Goal: Task Accomplishment & Management: Complete application form

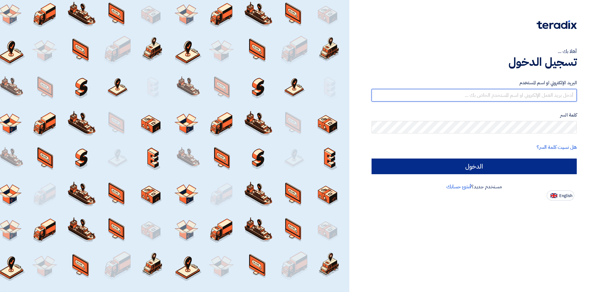
type input "[EMAIL_ADDRESS][DOMAIN_NAME]"
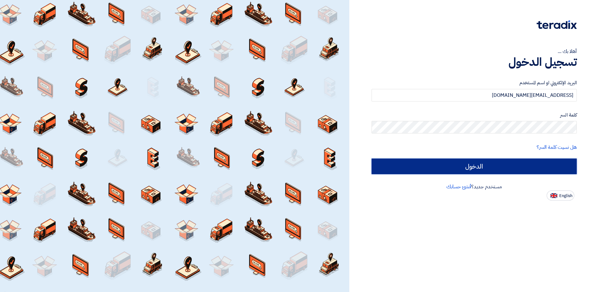
click at [511, 160] on input "الدخول" at bounding box center [474, 167] width 205 height 16
type input "Sign in"
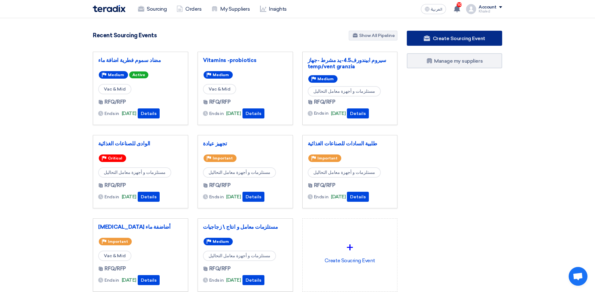
click at [466, 40] on span "Create Sourcing Event" at bounding box center [459, 38] width 52 height 6
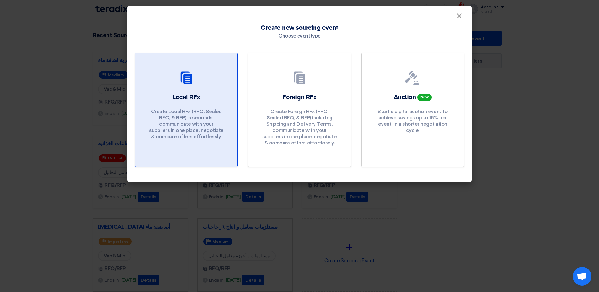
click at [199, 82] on div at bounding box center [186, 80] width 87 height 18
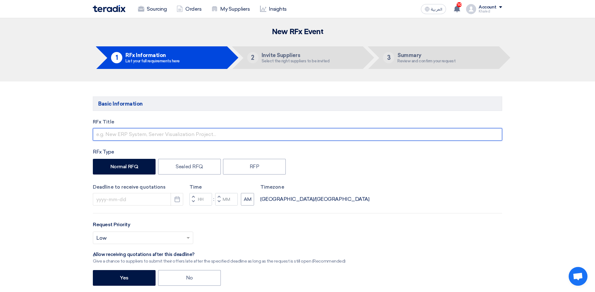
click at [169, 131] on input "text" at bounding box center [297, 134] width 409 height 13
type input "كيماويات الصويا"
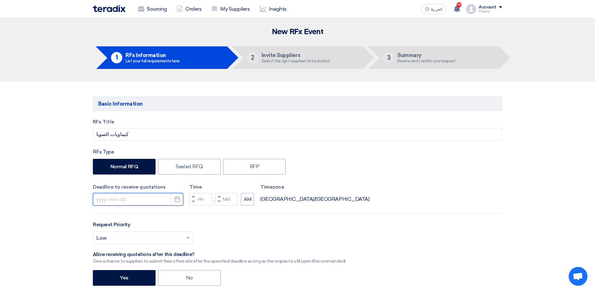
click at [132, 201] on input at bounding box center [138, 199] width 90 height 13
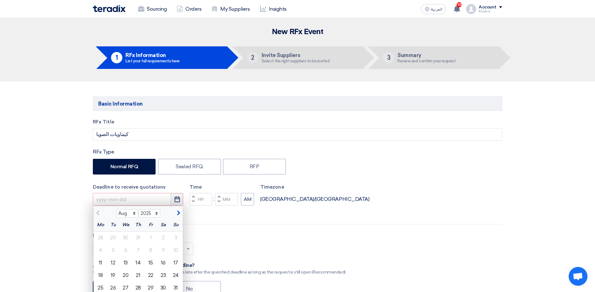
click at [175, 197] on use "button" at bounding box center [176, 200] width 5 height 6
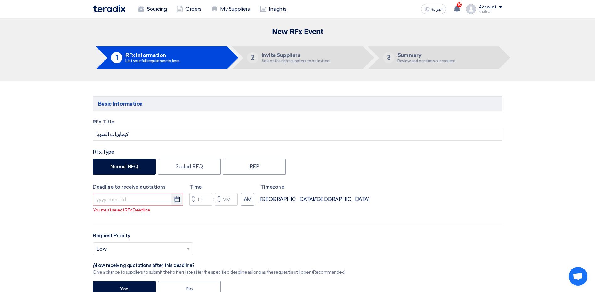
click at [178, 197] on icon "Pick a date" at bounding box center [177, 199] width 6 height 6
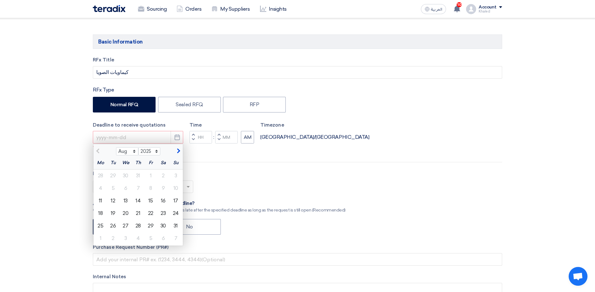
scroll to position [63, 0]
click at [166, 201] on div "16" at bounding box center [163, 200] width 13 height 13
type input "[DATE]"
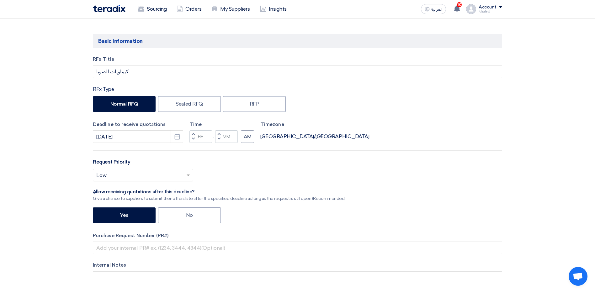
click at [194, 134] on span "button" at bounding box center [193, 134] width 2 height 4
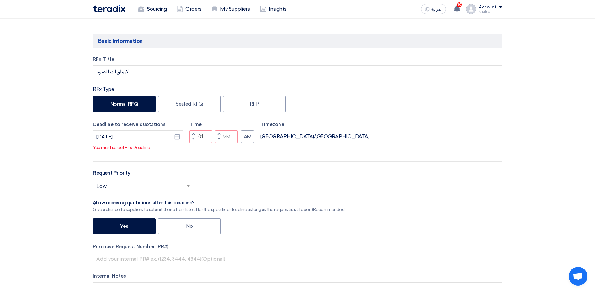
click at [194, 139] on span "button" at bounding box center [193, 139] width 2 height 4
click at [217, 140] on button "Decrement minutes" at bounding box center [219, 139] width 8 height 8
type input "09"
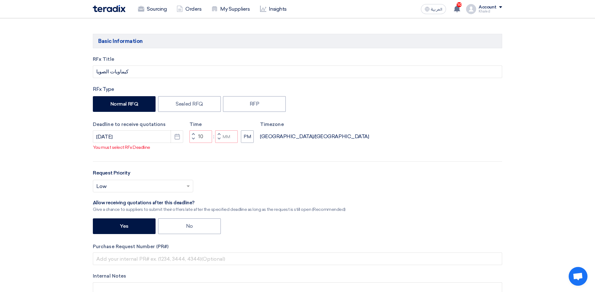
type input "59"
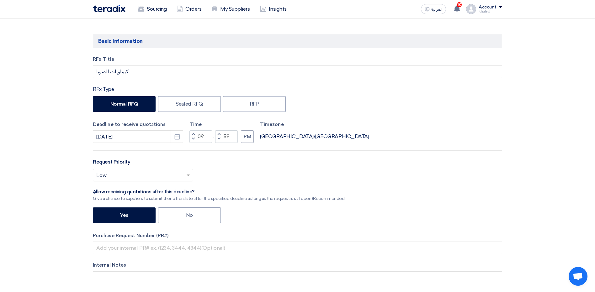
click at [219, 134] on span "button" at bounding box center [219, 134] width 2 height 4
type input "10"
type input "00"
click at [250, 140] on button "PM" at bounding box center [247, 136] width 13 height 13
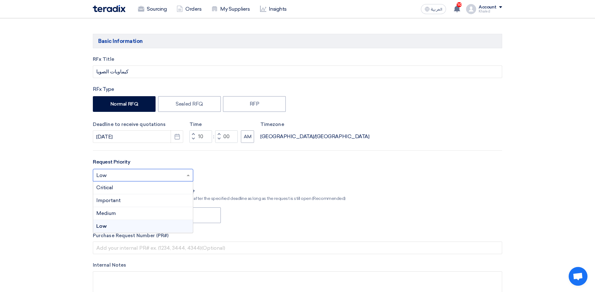
click at [132, 177] on input "text" at bounding box center [139, 176] width 87 height 10
click at [130, 211] on div "Medium" at bounding box center [143, 213] width 100 height 13
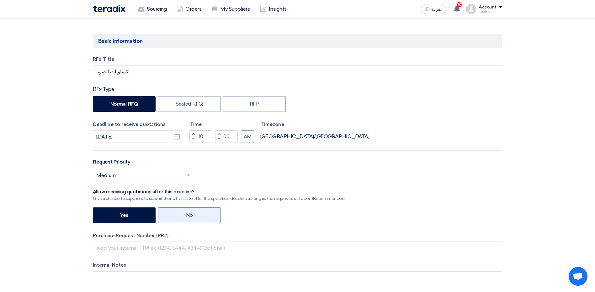
click at [178, 215] on label "No" at bounding box center [189, 216] width 63 height 16
click at [186, 215] on input "No" at bounding box center [188, 215] width 4 height 4
radio input "true"
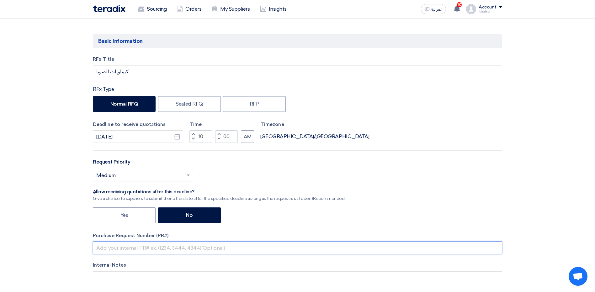
click at [160, 248] on input "text" at bounding box center [297, 248] width 409 height 13
click at [130, 248] on input "text" at bounding box center [297, 248] width 409 height 13
paste input "163900"
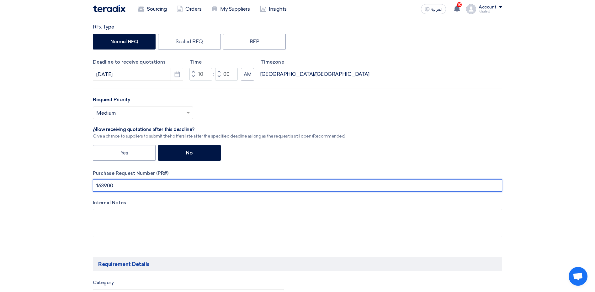
scroll to position [125, 0]
type input "163900"
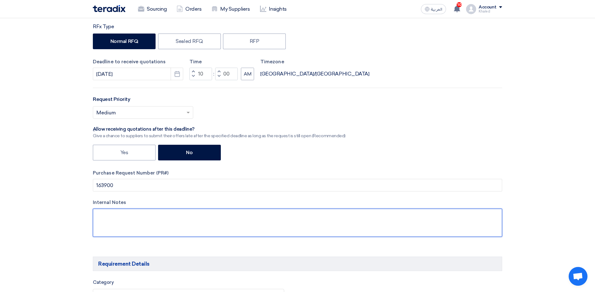
click at [127, 217] on textarea at bounding box center [297, 223] width 409 height 28
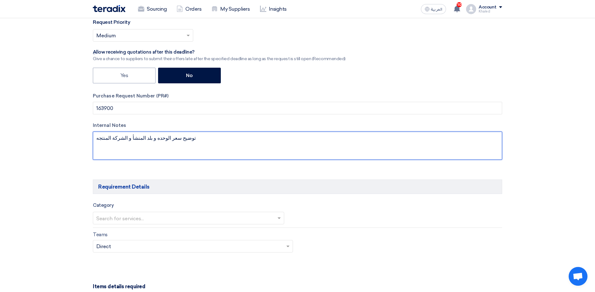
scroll to position [219, 0]
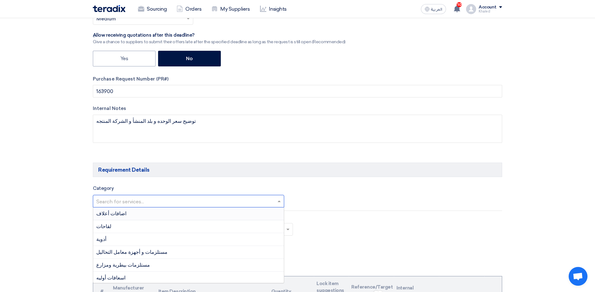
click at [146, 204] on input "text" at bounding box center [185, 202] width 178 height 10
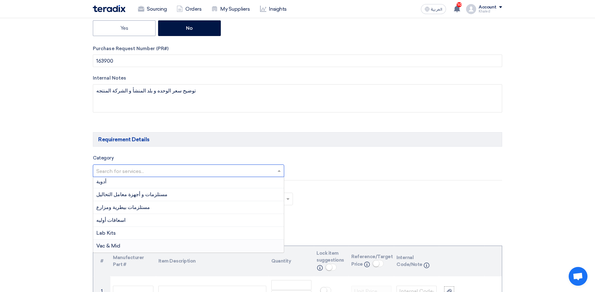
scroll to position [251, 0]
click at [152, 196] on div "مستلزمات و أجهزة معامل التحاليل" at bounding box center [188, 193] width 191 height 13
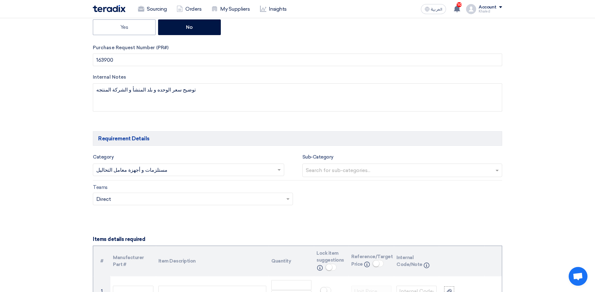
click at [313, 171] on input "text" at bounding box center [403, 171] width 195 height 10
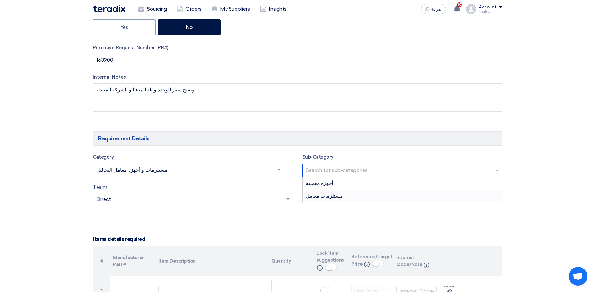
click at [320, 195] on span "مستلزمات معامل" at bounding box center [324, 196] width 37 height 6
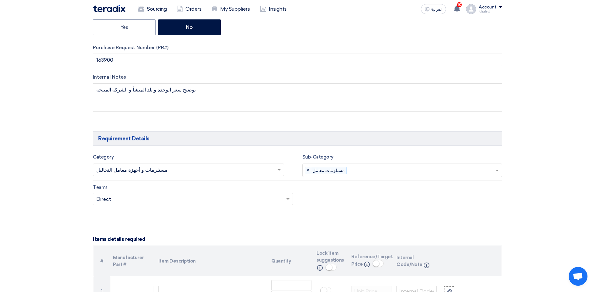
click at [288, 201] on span at bounding box center [289, 199] width 8 height 8
click at [268, 223] on div "Direct" at bounding box center [192, 224] width 199 height 13
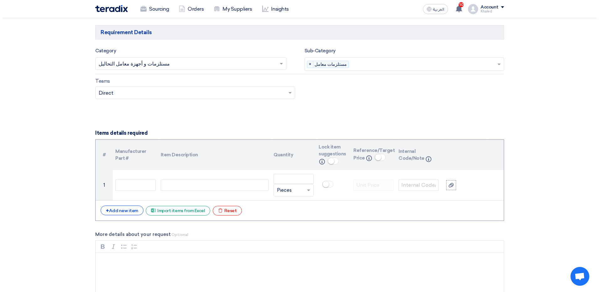
scroll to position [376, 0]
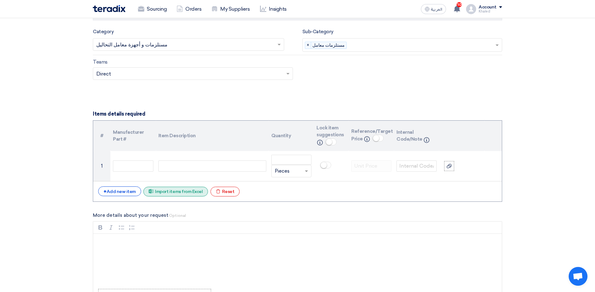
click at [176, 187] on div "Excel file Import items from Excel" at bounding box center [175, 192] width 65 height 10
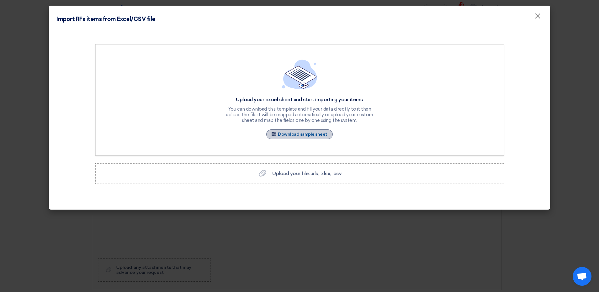
click at [319, 132] on link "Sample Sheet Download sample sheet" at bounding box center [299, 134] width 66 height 10
click at [279, 182] on label "Upload your file: .xls, .xlsx, .csv Upload your file: .xls, .xlsx, .csv" at bounding box center [299, 173] width 409 height 21
click at [0, 0] on input "Upload your file: .xls, .xlsx, .csv Upload your file: .xls, .xlsx, .csv" at bounding box center [0, 0] width 0 height 0
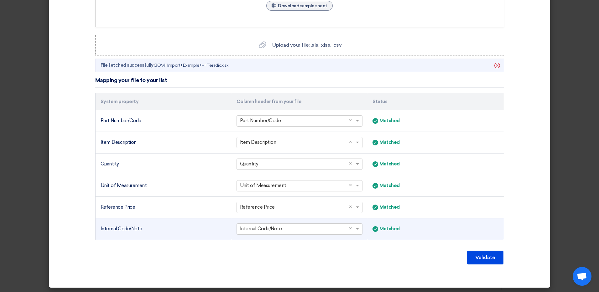
scroll to position [129, 0]
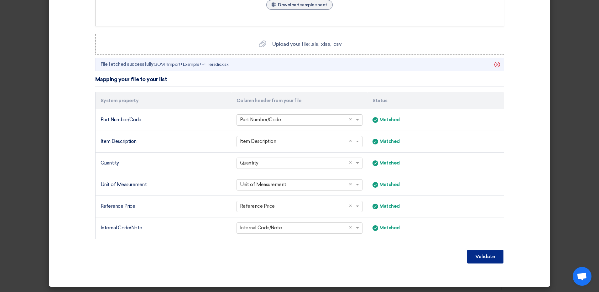
click at [477, 254] on button "Validate" at bounding box center [485, 257] width 36 height 14
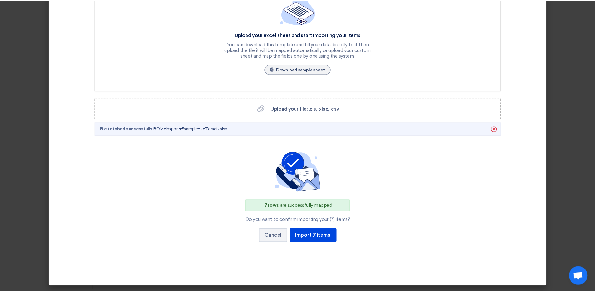
scroll to position [65, 0]
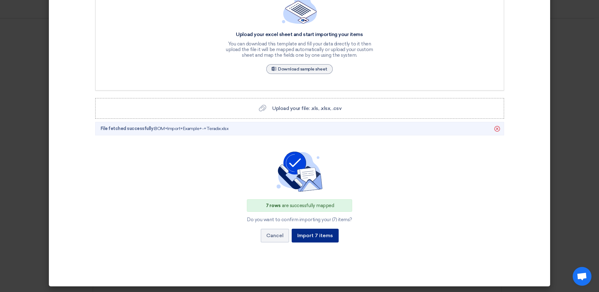
click at [321, 237] on button "Import 7 items" at bounding box center [315, 236] width 47 height 14
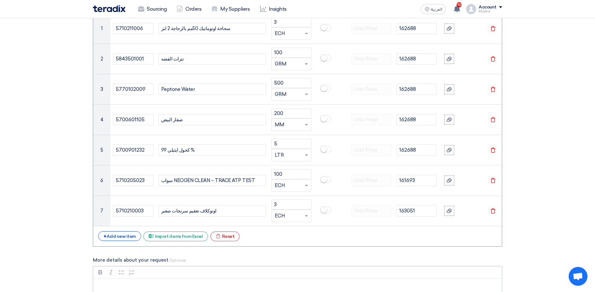
scroll to position [627, 0]
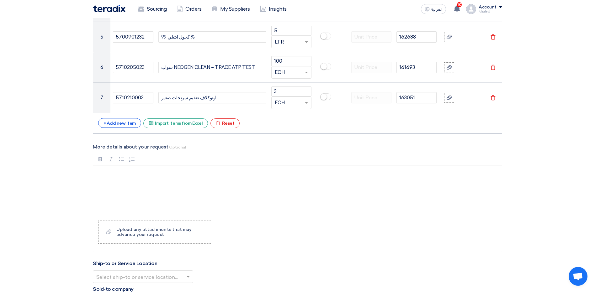
click at [222, 115] on div "# Manufacturer Part # Item Description Quantity Lock item suggestions Info Refe…" at bounding box center [297, 2] width 409 height 264
click at [223, 120] on div "Excel file Reset" at bounding box center [224, 124] width 29 height 10
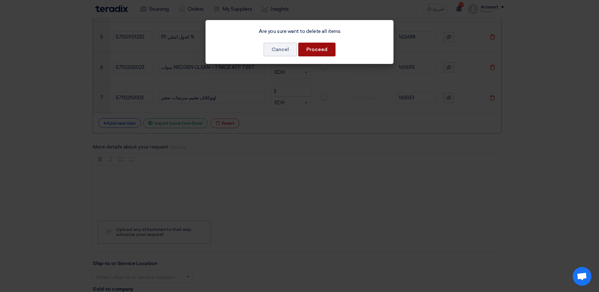
click at [309, 46] on button "Proceed" at bounding box center [316, 50] width 37 height 14
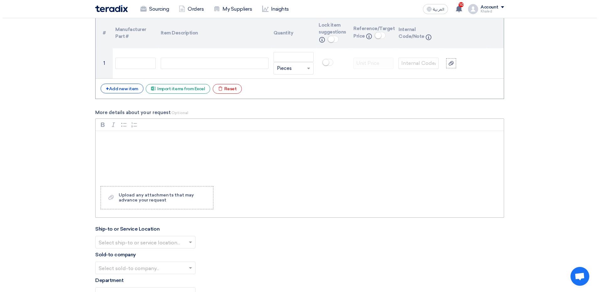
scroll to position [470, 0]
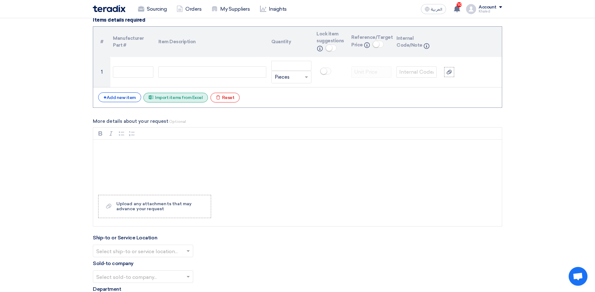
click at [181, 100] on div "Excel file Import items from Excel" at bounding box center [175, 98] width 65 height 10
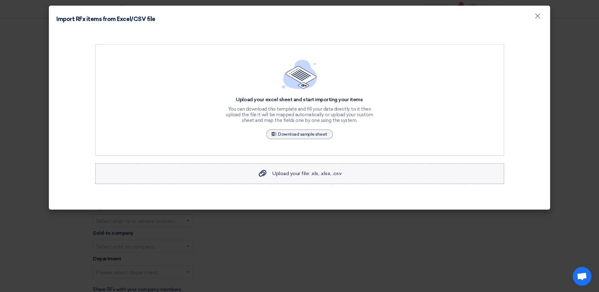
click at [316, 174] on span "Upload your file: .xls, .xlsx, .csv" at bounding box center [306, 174] width 69 height 6
click at [0, 0] on input "Upload your file: .xls, .xlsx, .csv Upload your file: .xls, .xlsx, .csv" at bounding box center [0, 0] width 0 height 0
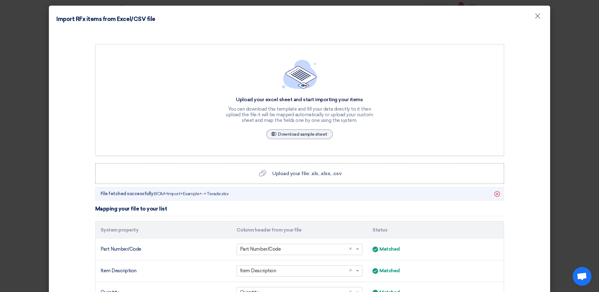
scroll to position [129, 0]
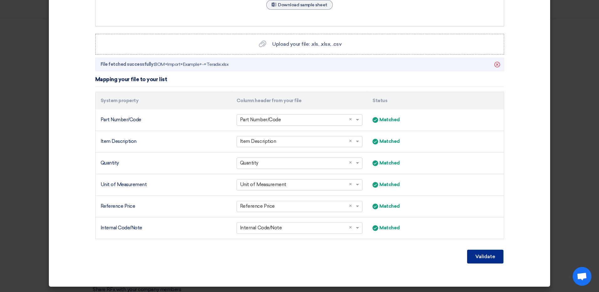
click at [471, 263] on button "Validate" at bounding box center [485, 257] width 36 height 14
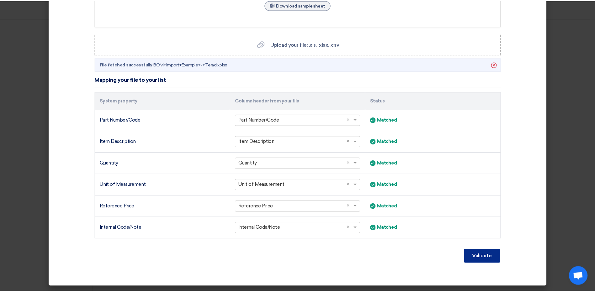
scroll to position [65, 0]
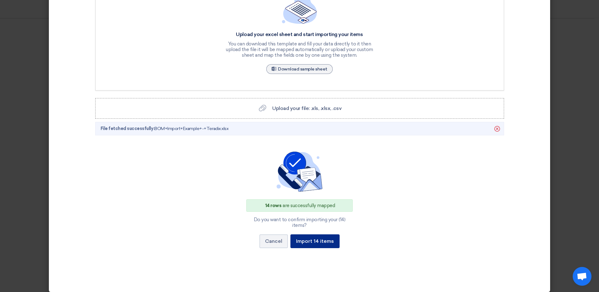
click at [311, 236] on button "Import 14 items" at bounding box center [315, 242] width 49 height 14
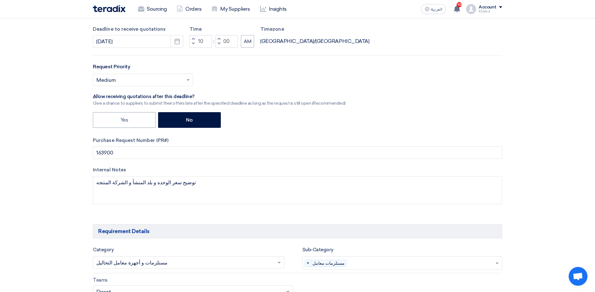
scroll to position [157, 0]
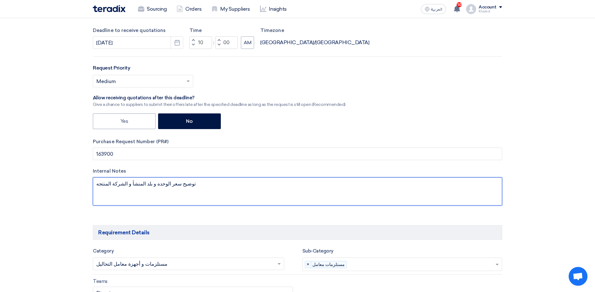
click at [122, 199] on textarea at bounding box center [297, 191] width 409 height 28
click at [95, 184] on textarea at bounding box center [297, 191] width 409 height 28
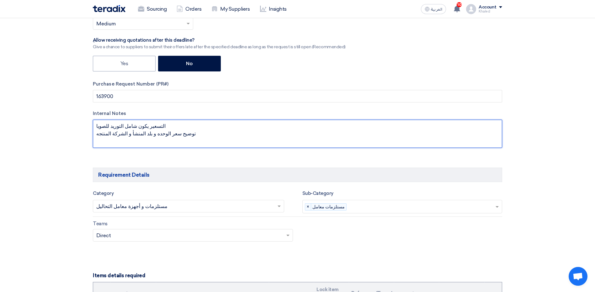
scroll to position [251, 0]
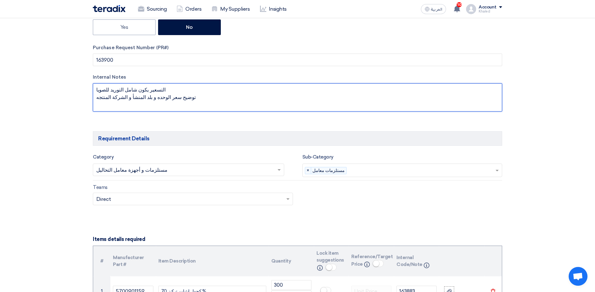
click at [96, 88] on textarea at bounding box center [297, 97] width 409 height 28
click at [157, 91] on textarea at bounding box center [297, 97] width 409 height 28
drag, startPoint x: 94, startPoint y: 99, endPoint x: 171, endPoint y: 87, distance: 77.8
click at [171, 87] on textarea at bounding box center [297, 97] width 409 height 28
click at [177, 95] on textarea at bounding box center [297, 97] width 409 height 28
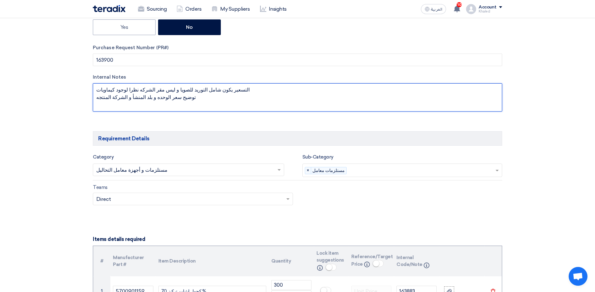
click at [177, 95] on textarea at bounding box center [297, 97] width 409 height 28
click at [175, 98] on textarea at bounding box center [297, 97] width 409 height 28
drag, startPoint x: 221, startPoint y: 87, endPoint x: 148, endPoint y: 98, distance: 73.5
click at [148, 98] on textarea at bounding box center [297, 97] width 409 height 28
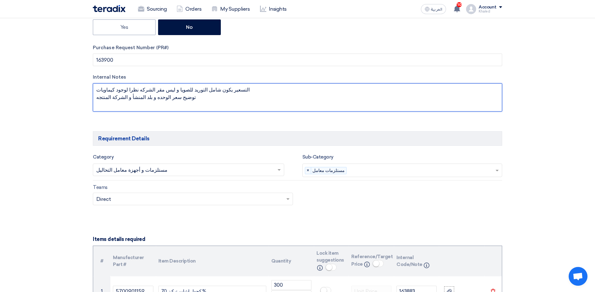
click at [124, 100] on textarea at bounding box center [297, 97] width 409 height 28
drag, startPoint x: 177, startPoint y: 99, endPoint x: 217, endPoint y: 84, distance: 42.5
click at [217, 84] on textarea at bounding box center [297, 97] width 409 height 28
click at [207, 93] on textarea at bounding box center [297, 97] width 409 height 28
click at [189, 89] on textarea at bounding box center [297, 97] width 409 height 28
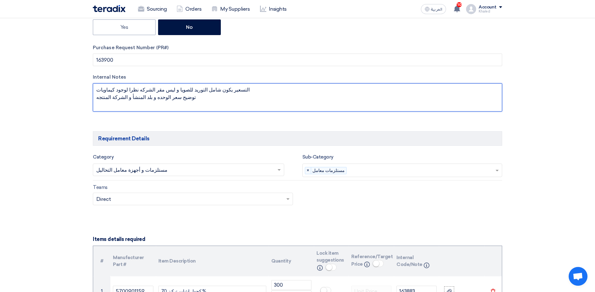
click at [189, 89] on textarea at bounding box center [297, 97] width 409 height 28
click at [166, 95] on textarea at bounding box center [297, 97] width 409 height 28
click at [171, 88] on textarea at bounding box center [297, 97] width 409 height 28
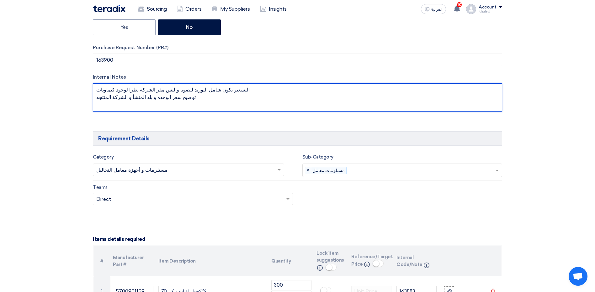
click at [171, 88] on textarea at bounding box center [297, 97] width 409 height 28
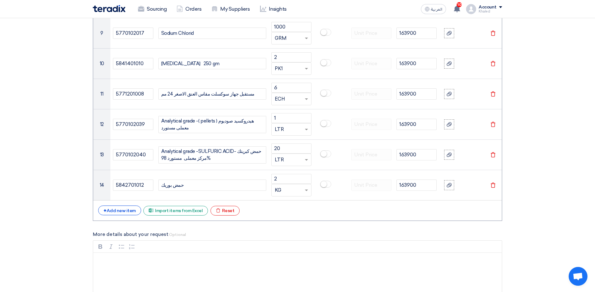
scroll to position [909, 0]
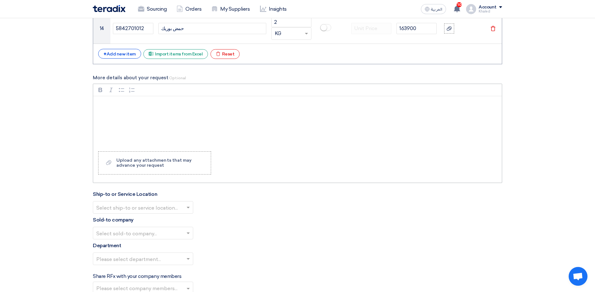
type textarea "التسعير يكون شامل التوريد للصويا و ليس مقر الشركه نظرا لوجود كيماويات توضيح سعر…"
click at [145, 108] on p "Rich Text Editor, main" at bounding box center [300, 105] width 398 height 8
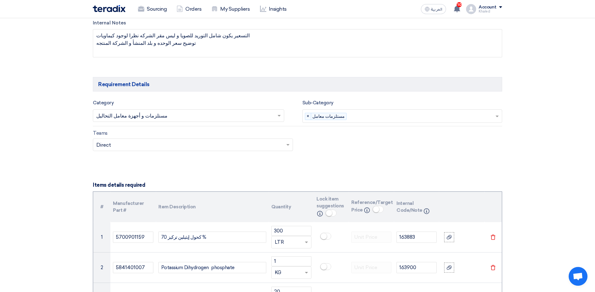
scroll to position [251, 0]
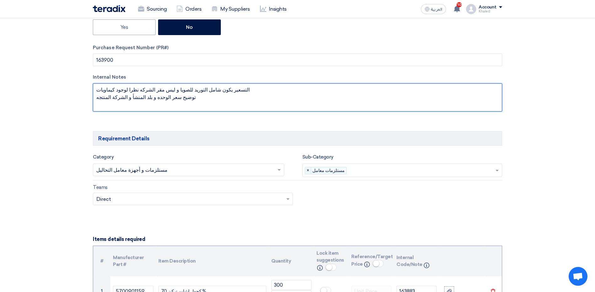
click at [153, 100] on textarea at bounding box center [297, 97] width 409 height 28
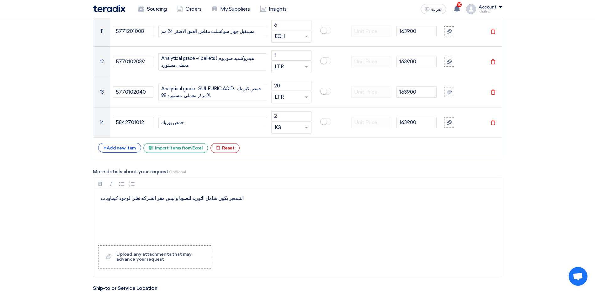
scroll to position [972, 0]
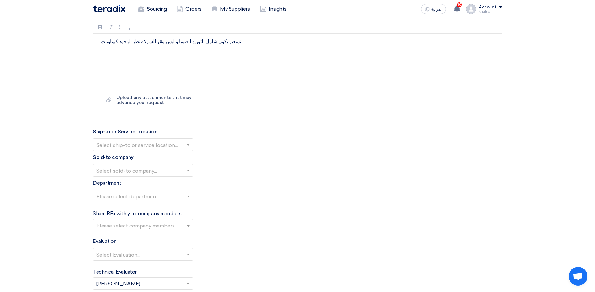
click at [130, 48] on div "التسعير يكون شامل التوريد للصويا و ليس مقر الشركه نظرا لوجود كيماويات" at bounding box center [297, 59] width 408 height 50
click at [184, 144] on div at bounding box center [143, 145] width 100 height 10
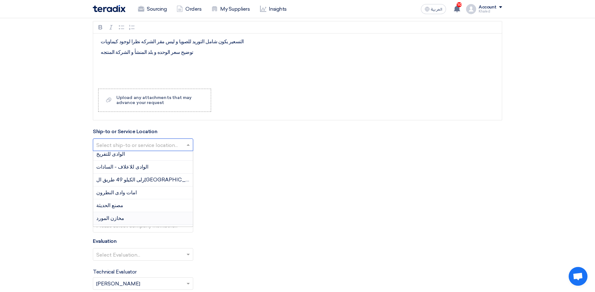
scroll to position [75, 0]
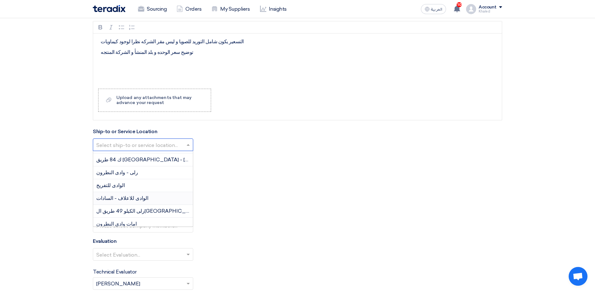
click at [149, 197] on div "الوادى للاعلاف - السادات" at bounding box center [143, 198] width 100 height 13
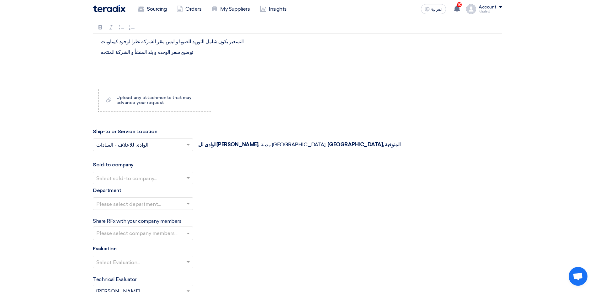
click at [152, 178] on input "text" at bounding box center [139, 179] width 87 height 10
click at [156, 188] on div "Wadi Group وادي جروب" at bounding box center [143, 190] width 100 height 13
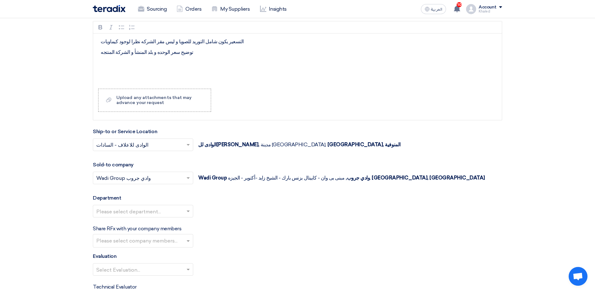
click at [151, 209] on input "text" at bounding box center [139, 212] width 87 height 10
click at [169, 225] on div "--" at bounding box center [143, 224] width 100 height 13
click at [161, 244] on input "text" at bounding box center [143, 241] width 95 height 10
click at [218, 240] on div "Share RFx with your company members Please select company members..." at bounding box center [297, 236] width 409 height 23
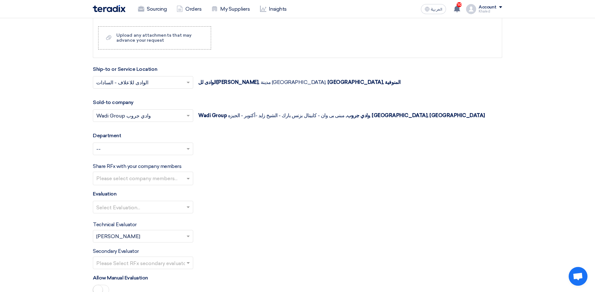
scroll to position [1035, 0]
click at [188, 204] on span at bounding box center [189, 207] width 8 height 8
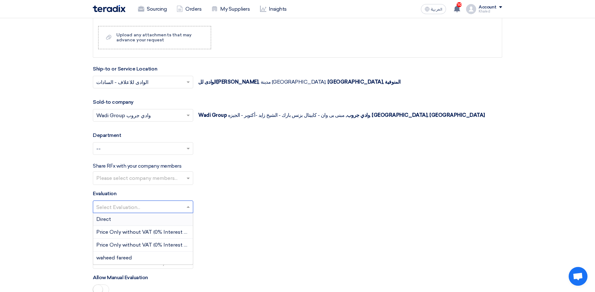
click at [157, 217] on div "Direct" at bounding box center [143, 219] width 100 height 13
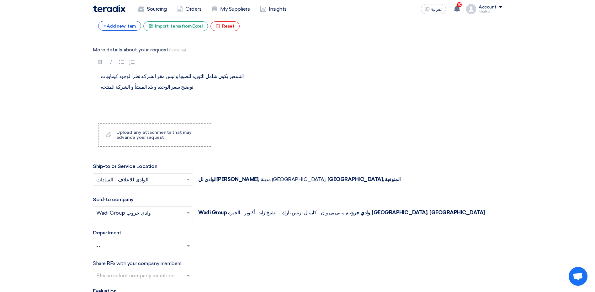
scroll to position [846, 0]
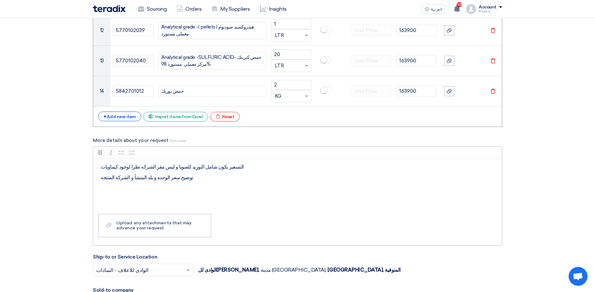
click at [165, 167] on p "التسعير يكون شامل التوريد للصويا و ليس مقر الشركه نظرا لوجود كيماويات" at bounding box center [300, 167] width 398 height 8
copy p "التسعير يكون شامل التوريد للصويا و ليس مقر الشركه نظرا لوجود كيماويات"
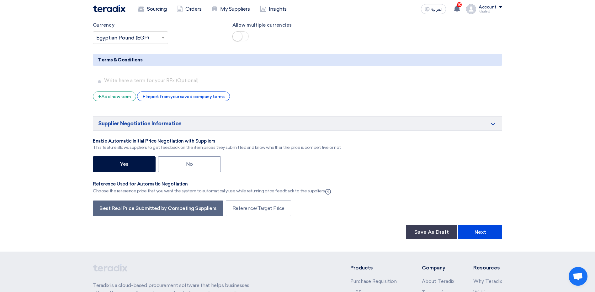
scroll to position [1317, 0]
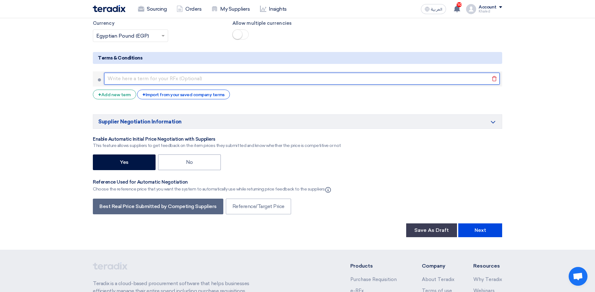
click at [133, 79] on input "text" at bounding box center [301, 79] width 395 height 12
paste input "التسعير يكون شامل التوريد للصويا و ليس مقر الشركه نظرا لوجود كيماويات"
type input "التسعير يكون شامل التوريد للصويا و ليس مقر الشركه نظرا لوجود كيماويات"
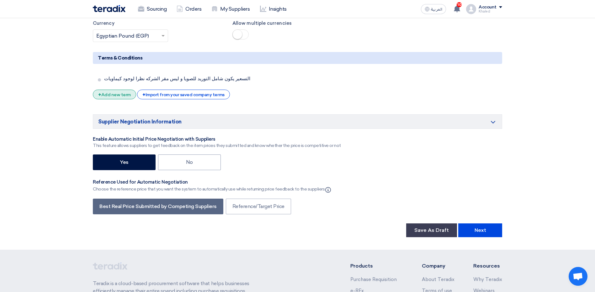
click at [117, 96] on div "+ Add new term" at bounding box center [114, 95] width 43 height 10
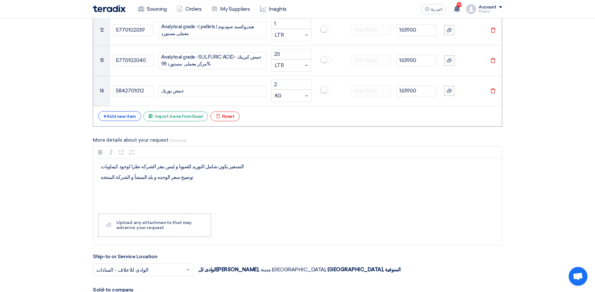
scroll to position [846, 0]
click at [150, 177] on p "توضيح سعر الوحده و بلد المنشأ و الشركة المنتجه" at bounding box center [300, 178] width 398 height 8
copy p "توضيح سعر الوحده و بلد المنشأ و الشركة المنتجه"
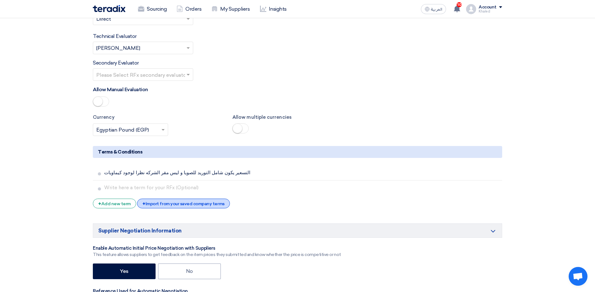
scroll to position [1348, 0]
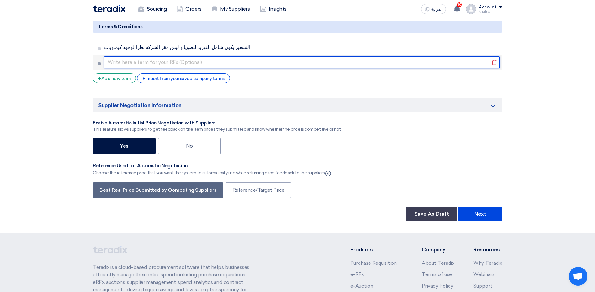
click at [136, 64] on input "text" at bounding box center [301, 62] width 395 height 12
paste input "توضيح سعر الوحده و بلد المنشأ و الشركة المنتجه"
type input "توضيح سعر الوحده و بلد المنشأ و الشركة المنتجه"
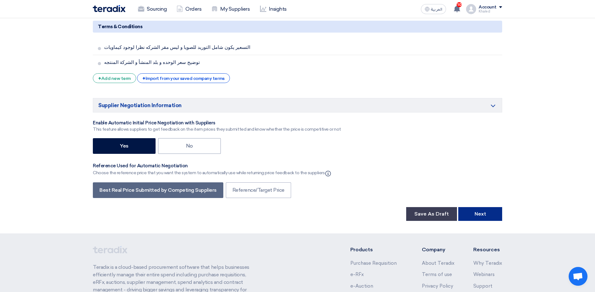
click at [474, 215] on button "Next" at bounding box center [480, 214] width 44 height 14
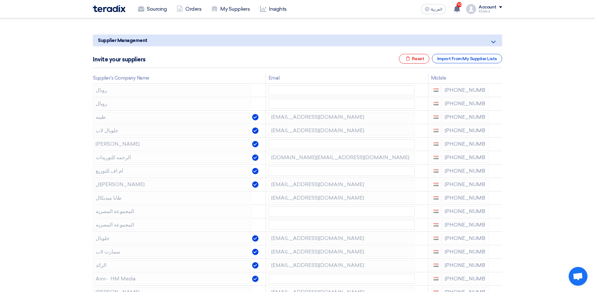
scroll to position [63, 0]
click at [494, 90] on icon at bounding box center [497, 90] width 11 height 11
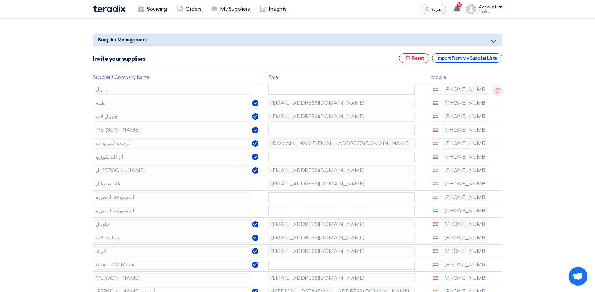
click at [498, 95] on icon at bounding box center [497, 90] width 11 height 11
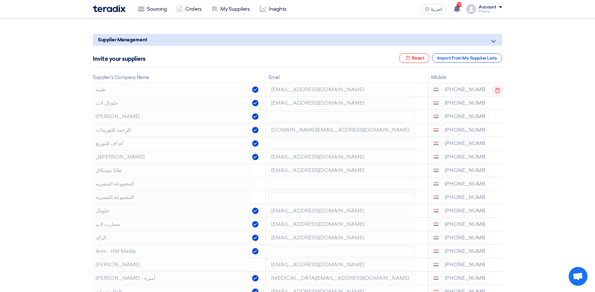
click at [497, 90] on icon at bounding box center [497, 90] width 11 height 11
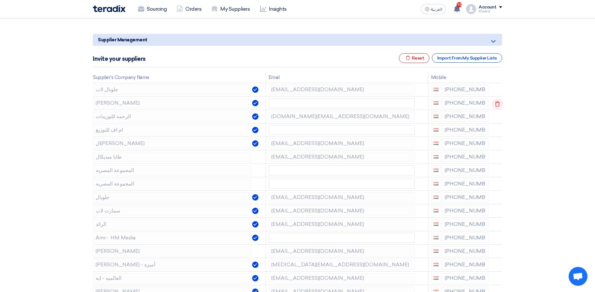
click at [495, 103] on use at bounding box center [497, 103] width 5 height 5
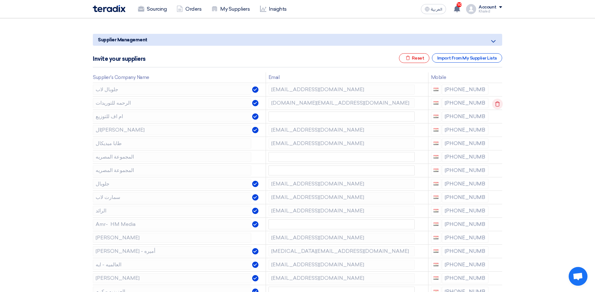
click at [494, 103] on icon at bounding box center [497, 104] width 11 height 11
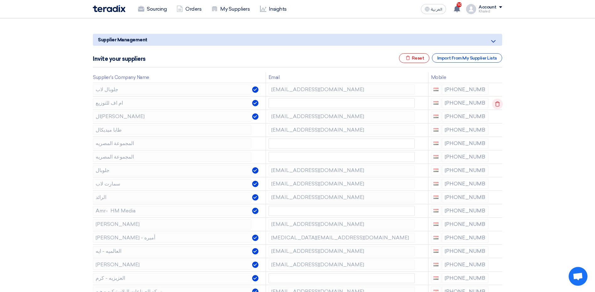
click at [495, 103] on icon at bounding box center [497, 104] width 11 height 11
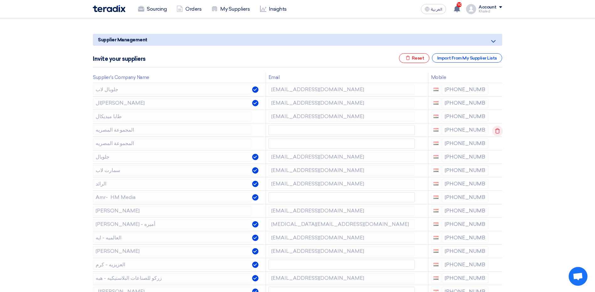
click at [497, 130] on icon at bounding box center [497, 131] width 11 height 11
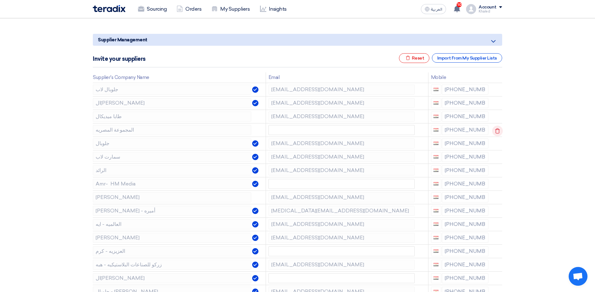
click at [497, 130] on icon at bounding box center [497, 131] width 11 height 11
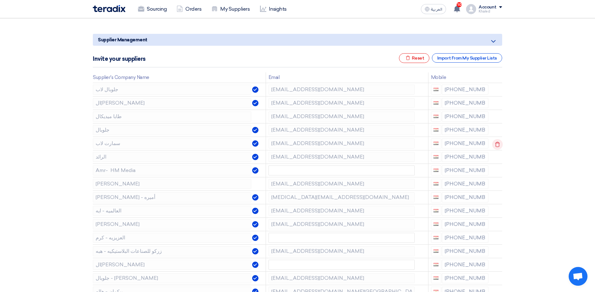
click at [496, 145] on icon at bounding box center [497, 144] width 11 height 11
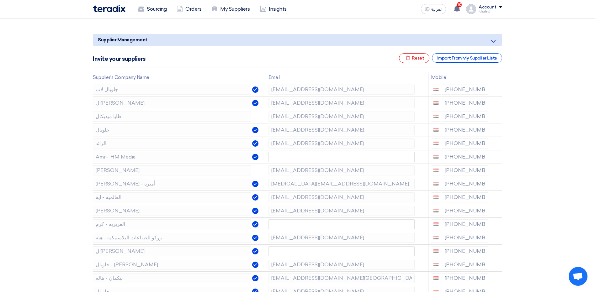
click at [0, 0] on icon at bounding box center [0, 0] width 0 height 0
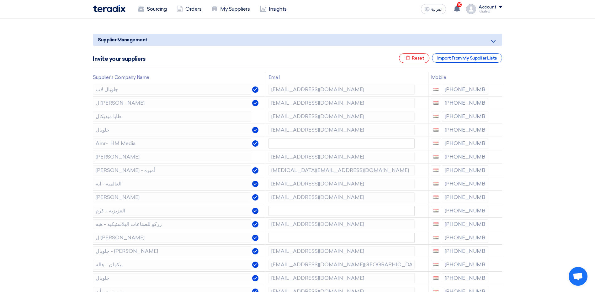
click at [0, 0] on icon at bounding box center [0, 0] width 0 height 0
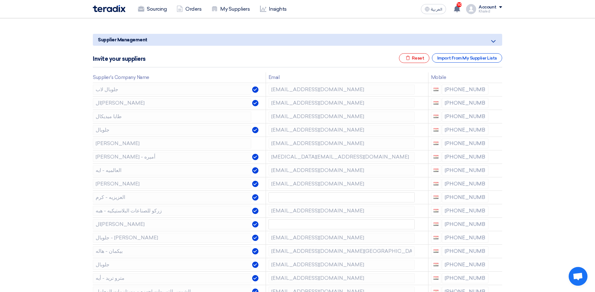
click at [0, 0] on icon at bounding box center [0, 0] width 0 height 0
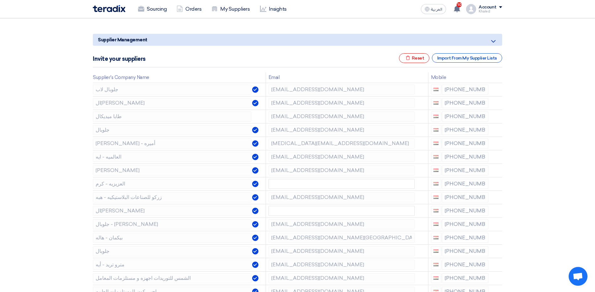
click at [0, 0] on icon at bounding box center [0, 0] width 0 height 0
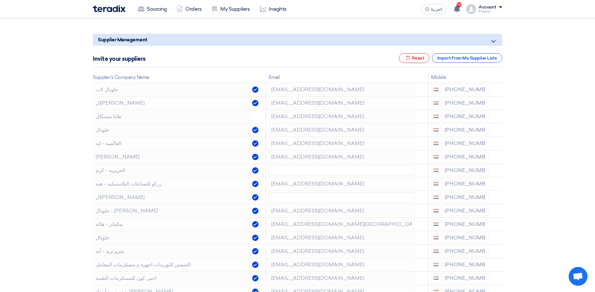
click at [0, 0] on icon at bounding box center [0, 0] width 0 height 0
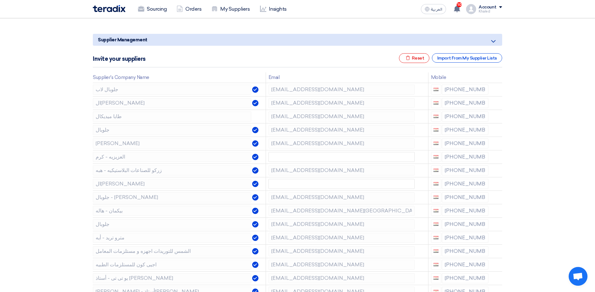
click at [0, 0] on icon at bounding box center [0, 0] width 0 height 0
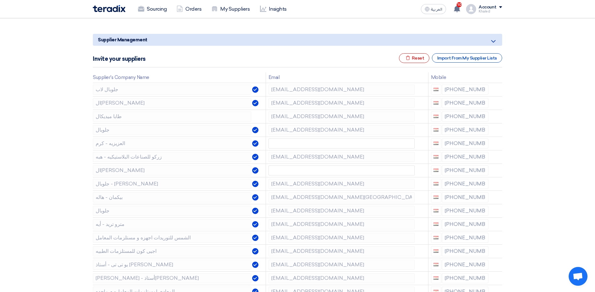
click at [0, 0] on icon at bounding box center [0, 0] width 0 height 0
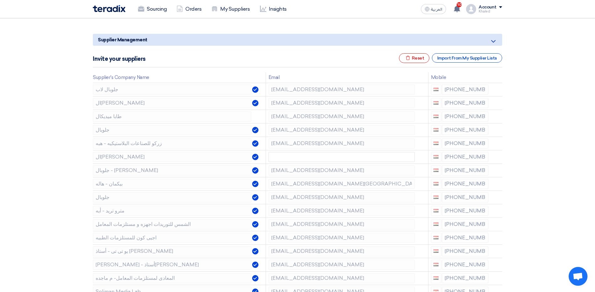
click at [0, 0] on icon at bounding box center [0, 0] width 0 height 0
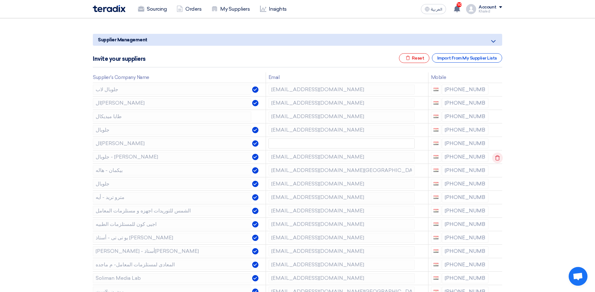
click at [495, 159] on icon at bounding box center [497, 158] width 11 height 11
click at [497, 170] on use at bounding box center [497, 171] width 5 height 5
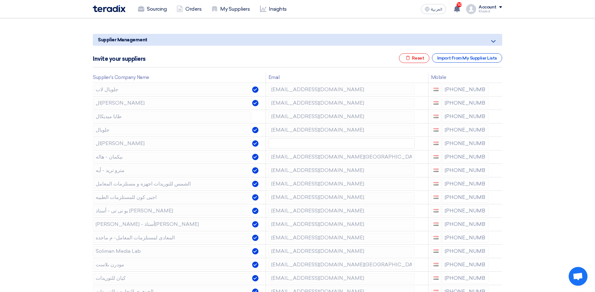
click at [0, 0] on use at bounding box center [0, 0] width 0 height 0
click at [497, 183] on icon at bounding box center [497, 185] width 11 height 11
click at [0, 0] on icon at bounding box center [0, 0] width 0 height 0
click at [494, 198] on icon at bounding box center [497, 198] width 11 height 11
click at [495, 198] on use at bounding box center [497, 198] width 5 height 5
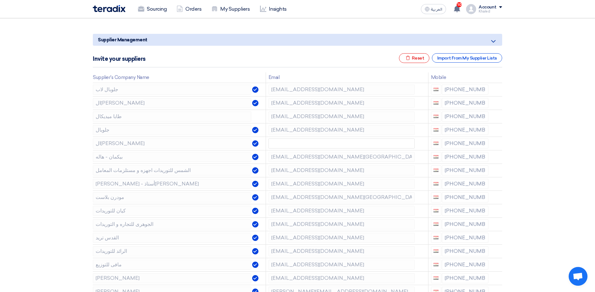
click at [0, 0] on use at bounding box center [0, 0] width 0 height 0
click at [496, 212] on icon at bounding box center [497, 212] width 11 height 11
click at [0, 0] on icon at bounding box center [0, 0] width 0 height 0
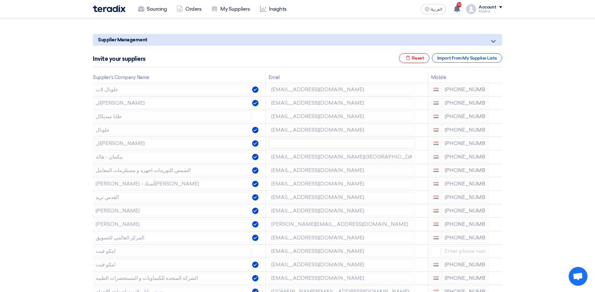
click at [0, 0] on icon at bounding box center [0, 0] width 0 height 0
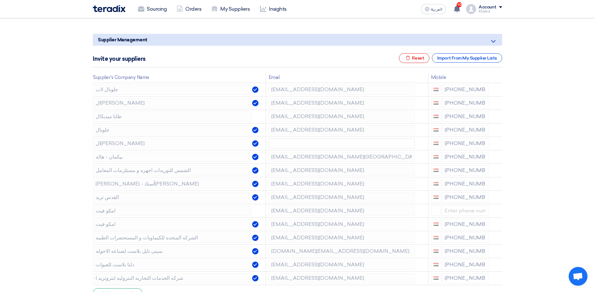
click at [0, 0] on icon at bounding box center [0, 0] width 0 height 0
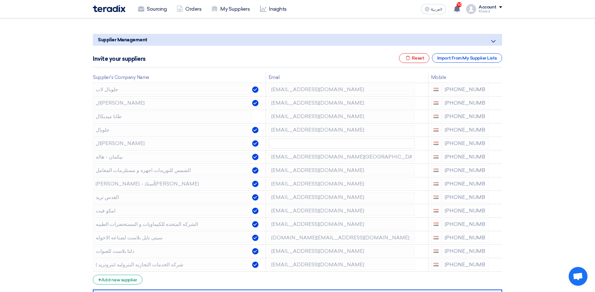
click at [0, 0] on icon at bounding box center [0, 0] width 0 height 0
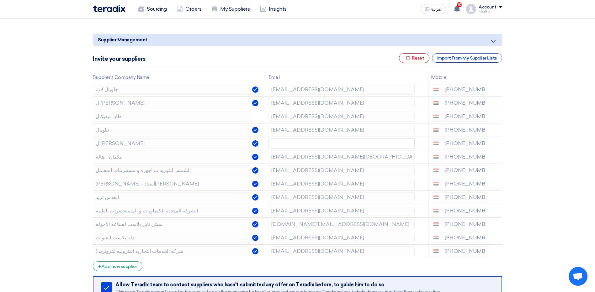
click at [0, 0] on icon at bounding box center [0, 0] width 0 height 0
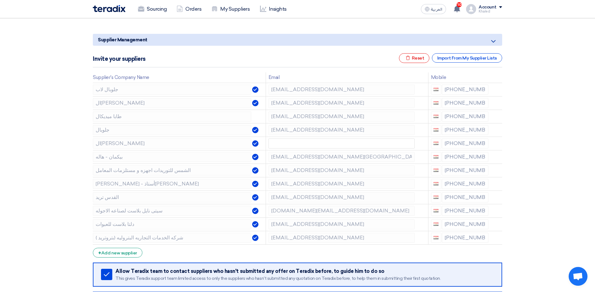
click at [0, 0] on icon at bounding box center [0, 0] width 0 height 0
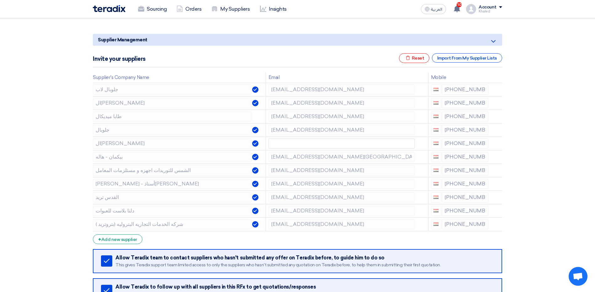
click at [0, 0] on icon at bounding box center [0, 0] width 0 height 0
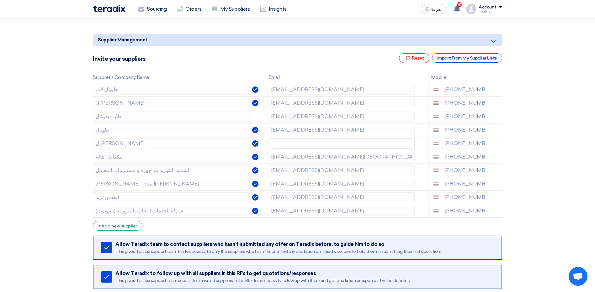
click at [0, 0] on icon at bounding box center [0, 0] width 0 height 0
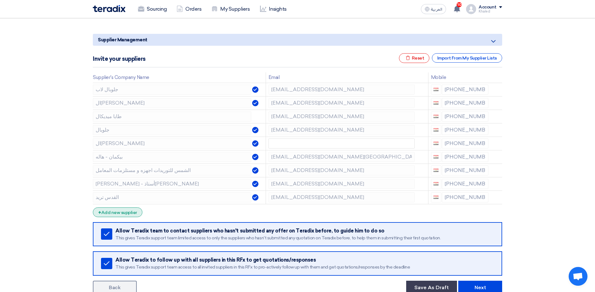
click at [128, 213] on div "+ Add new supplier" at bounding box center [118, 213] width 50 height 10
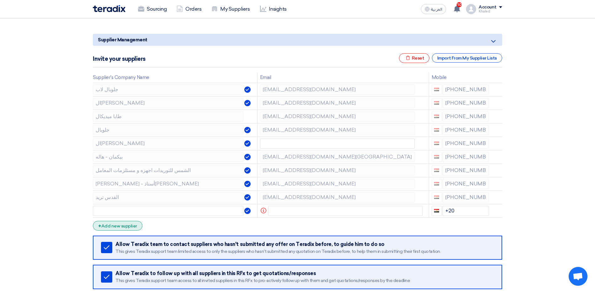
click at [133, 221] on div "+ Add new supplier" at bounding box center [118, 226] width 50 height 10
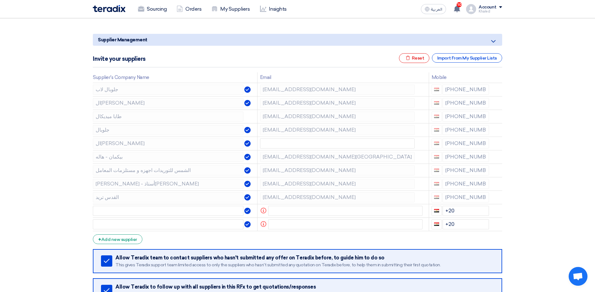
click at [134, 232] on form "Supplier Management Minimize/Maximize Category Invite your suppliers Excel file…" at bounding box center [297, 178] width 409 height 288
click at [135, 237] on div "+ Add new supplier" at bounding box center [118, 240] width 50 height 10
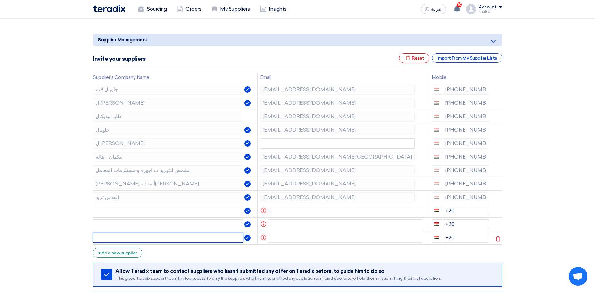
click at [141, 241] on input "text" at bounding box center [168, 238] width 150 height 10
paste input "[PERSON_NAME]"
type input "[PERSON_NAME]"
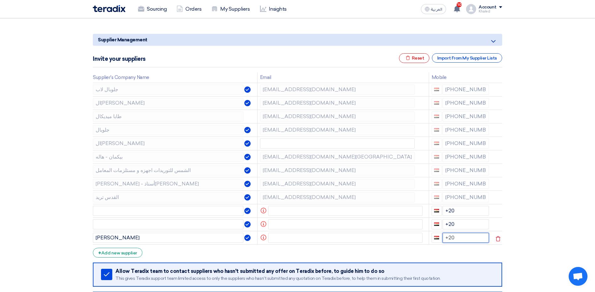
click at [462, 238] on input "+20" at bounding box center [465, 238] width 47 height 10
paste input "[PERSON_NAME]"
drag, startPoint x: 469, startPoint y: 238, endPoint x: 454, endPoint y: 238, distance: 14.7
click at [454, 238] on input "+20 [PERSON_NAME]" at bounding box center [465, 238] width 47 height 10
click at [461, 239] on input "+20" at bounding box center [465, 238] width 47 height 10
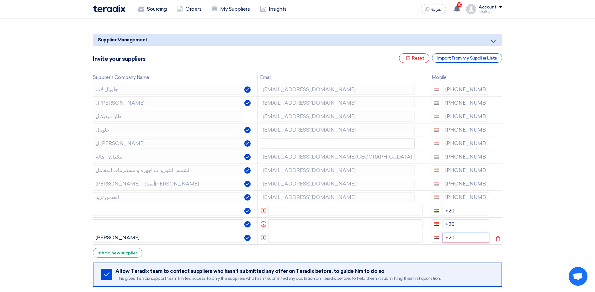
click at [456, 241] on input "+20" at bounding box center [465, 238] width 47 height 10
paste input "[PHONE_NUMBER]"
type input "+20"
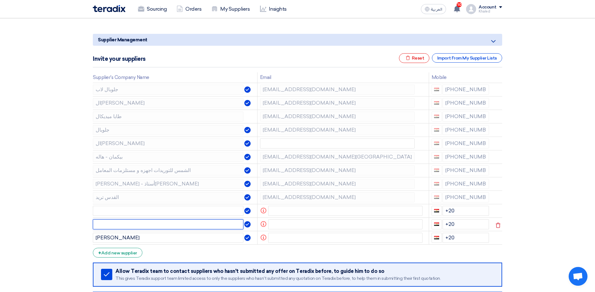
click at [122, 226] on input "text" at bounding box center [168, 224] width 150 height 10
paste input "بيكمان ايجيبت"
type input "بيكمان ايجيبت"
click at [298, 229] on input "text" at bounding box center [345, 224] width 155 height 10
paste input "[EMAIL_ADDRESS][DOMAIN_NAME][GEOGRAPHIC_DATA]"
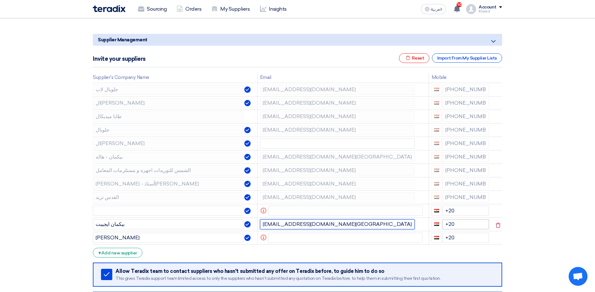
type input "[EMAIL_ADDRESS][DOMAIN_NAME][GEOGRAPHIC_DATA]"
click at [464, 224] on input "+20" at bounding box center [465, 224] width 47 height 10
click at [467, 225] on input "+20" at bounding box center [465, 224] width 47 height 10
paste input "[PHONE_NUMBER]"
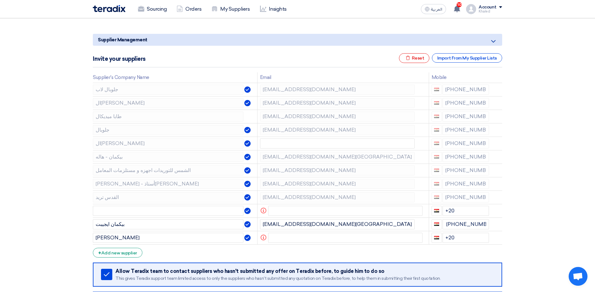
type input "+20"
click at [460, 237] on input "+20" at bounding box center [465, 238] width 47 height 10
paste input "[PHONE_NUMBER]"
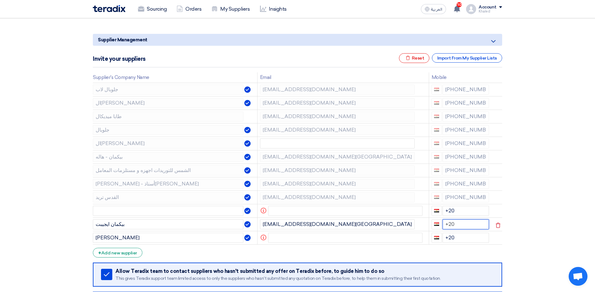
click at [467, 227] on input "+20" at bounding box center [465, 224] width 47 height 10
click at [465, 238] on input "+20" at bounding box center [465, 238] width 47 height 10
click at [463, 240] on input "+20" at bounding box center [465, 238] width 47 height 10
paste input "[PHONE_NUMBER]"
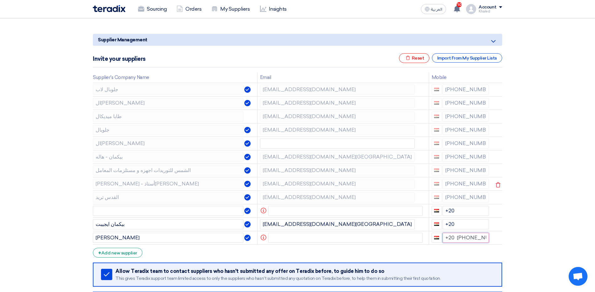
scroll to position [0, 9]
click at [455, 240] on input "+20 [PHONE_NUMBER]" at bounding box center [465, 238] width 47 height 10
click at [451, 238] on input "+20 [PHONE_NUMBER]" at bounding box center [465, 238] width 47 height 10
type input "+20 [PHONE_NUMBER]"
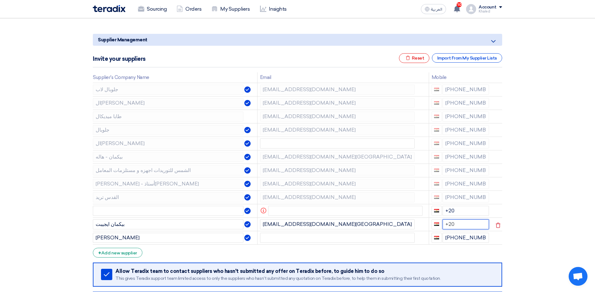
click at [466, 227] on input "+20" at bounding box center [465, 224] width 47 height 10
click at [467, 225] on input "+20" at bounding box center [465, 224] width 47 height 10
paste input "[PHONE_NUMBER]"
click at [454, 225] on input "+20 [PHONE_NUMBER]" at bounding box center [465, 224] width 47 height 10
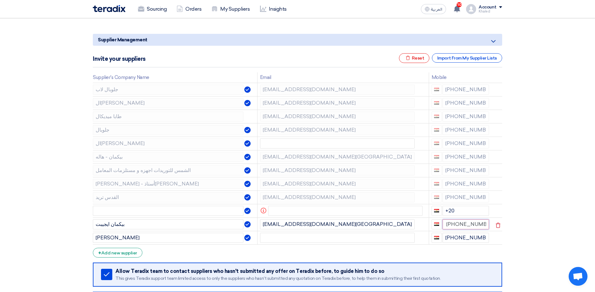
click at [459, 226] on input "+20 [PHONE_NUMBER]" at bounding box center [465, 224] width 47 height 10
click at [458, 227] on input "+20 [PHONE_NUMBER]" at bounding box center [465, 224] width 47 height 10
type input "+20 +1080001272"
click at [140, 214] on input "text" at bounding box center [168, 211] width 150 height 10
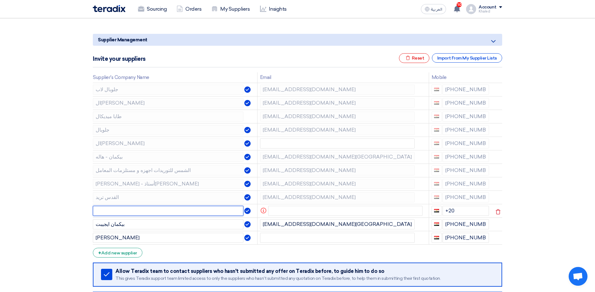
paste input "المدينة الطبية"
type input "المدينة الطبية"
click at [469, 213] on input "+20" at bounding box center [465, 211] width 47 height 10
paste input "[PHONE_NUMBER]"
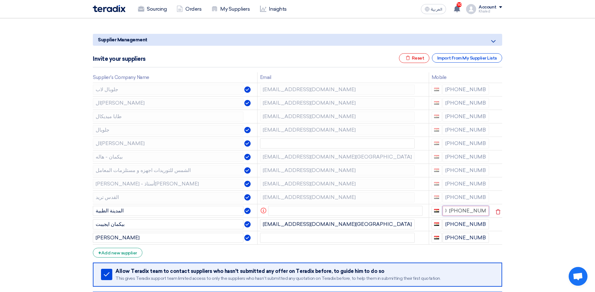
click at [457, 212] on input "+20 [PHONE_NUMBER]" at bounding box center [465, 211] width 47 height 10
type input "+20 +1066342074"
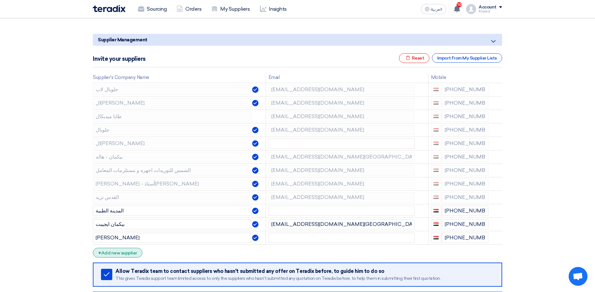
click at [128, 254] on div "+ Add new supplier" at bounding box center [118, 253] width 50 height 10
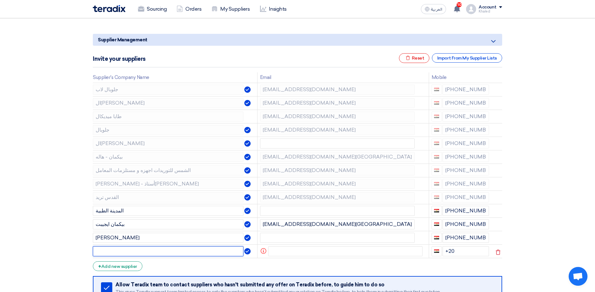
click at [137, 252] on input "text" at bounding box center [168, 251] width 150 height 10
paste input "بيورلاب"
type input "بيورلاب"
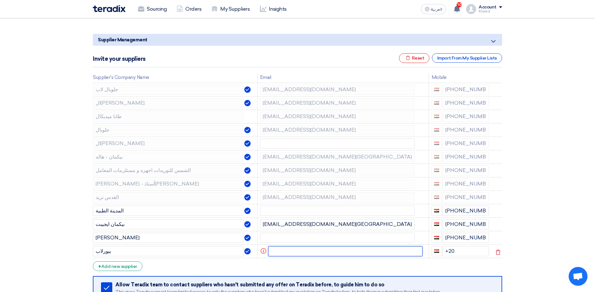
click at [298, 251] on input "text" at bounding box center [345, 251] width 155 height 10
paste input "[EMAIL_ADDRESS][DOMAIN_NAME]"
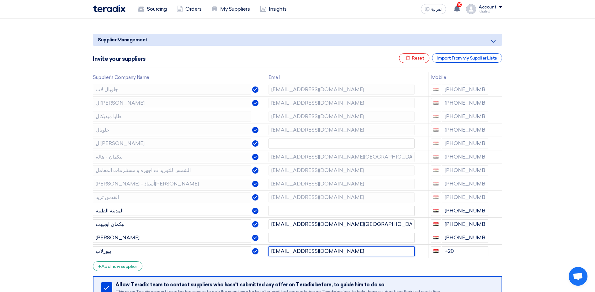
type input "[EMAIL_ADDRESS][DOMAIN_NAME]"
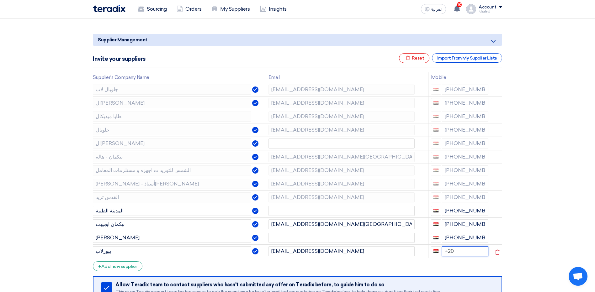
click at [463, 252] on input "+20" at bounding box center [465, 251] width 47 height 10
paste input "[PHONE_NUMBER]"
click at [453, 251] on input "+20 [PHONE_NUMBER]" at bounding box center [465, 251] width 47 height 10
type input "+20 + 01033635751"
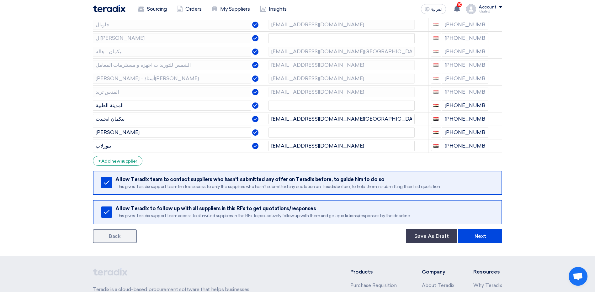
scroll to position [188, 0]
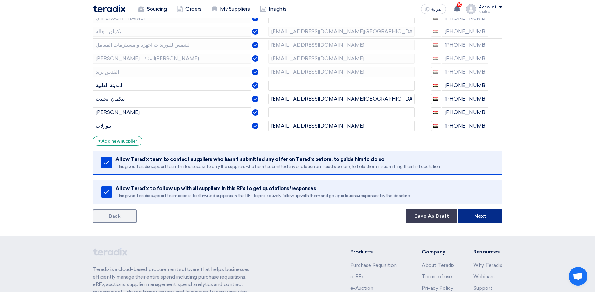
click at [482, 220] on button "Next" at bounding box center [480, 216] width 44 height 14
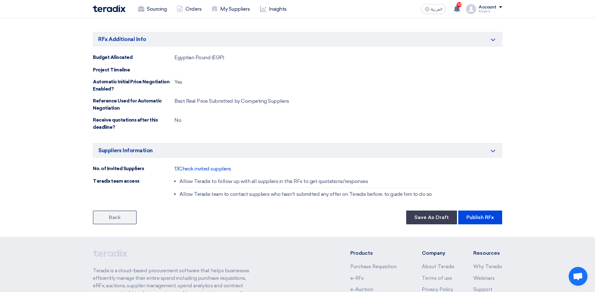
scroll to position [470, 0]
click at [213, 167] on span "Check invited suppliers" at bounding box center [204, 168] width 53 height 6
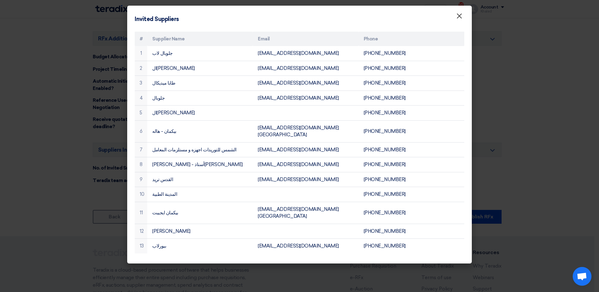
click at [459, 15] on span "×" at bounding box center [459, 17] width 6 height 13
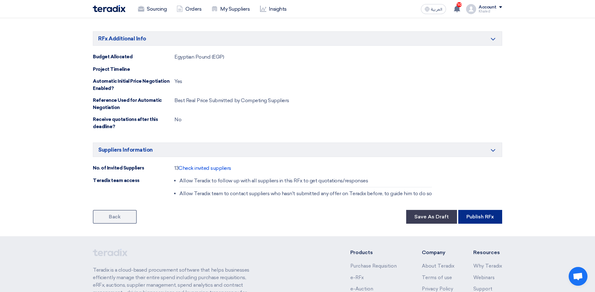
click at [472, 213] on button "Publish RFx" at bounding box center [480, 217] width 44 height 14
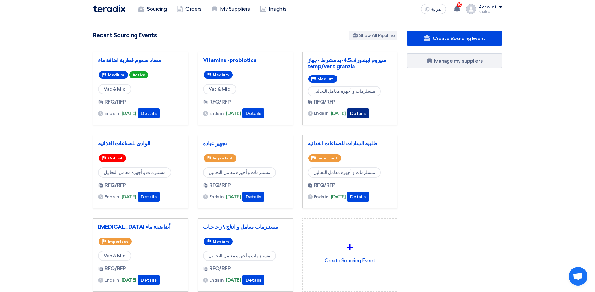
click at [367, 115] on button "Details" at bounding box center [358, 113] width 22 height 10
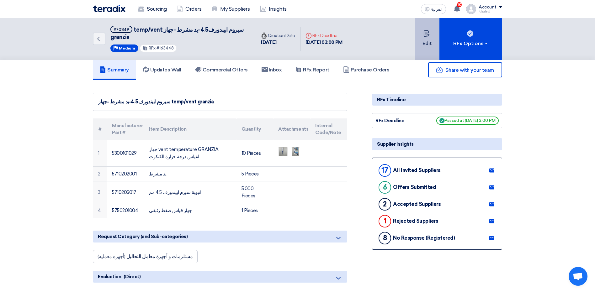
click at [431, 45] on button "Edit" at bounding box center [427, 39] width 24 height 42
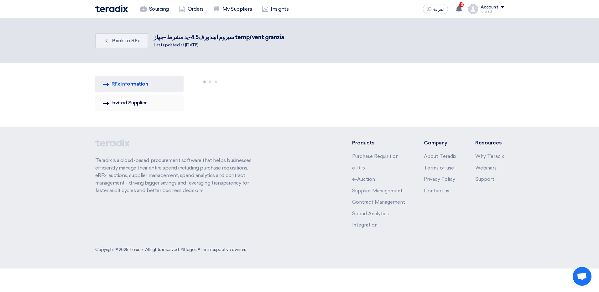
click at [155, 102] on link "Invited Suppliers Invited Supplier" at bounding box center [139, 103] width 89 height 16
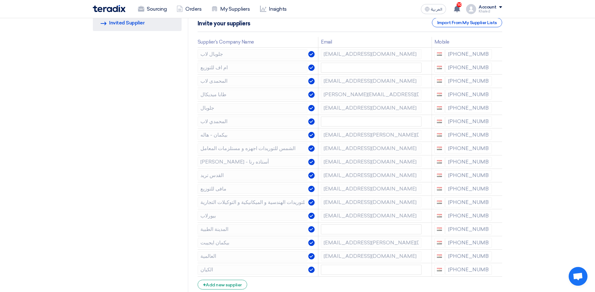
scroll to position [94, 0]
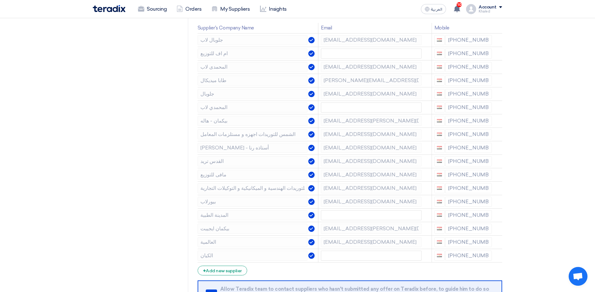
click at [463, 256] on div "[PHONE_NUMBER]" at bounding box center [463, 256] width 58 height 10
drag, startPoint x: 463, startPoint y: 256, endPoint x: 466, endPoint y: 252, distance: 5.0
click at [466, 252] on div "[PHONE_NUMBER]" at bounding box center [463, 256] width 58 height 10
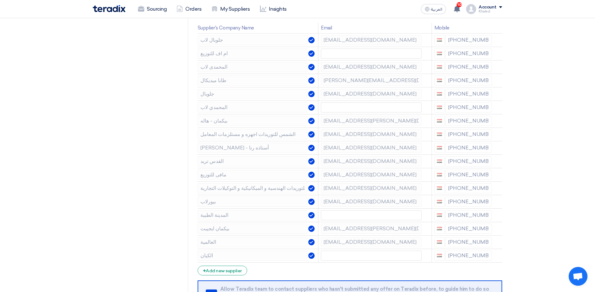
click at [466, 252] on div "[PHONE_NUMBER]" at bounding box center [463, 256] width 58 height 10
drag, startPoint x: 452, startPoint y: 257, endPoint x: 480, endPoint y: 256, distance: 27.6
click at [480, 256] on div "[PHONE_NUMBER]" at bounding box center [463, 256] width 58 height 10
drag, startPoint x: 479, startPoint y: 255, endPoint x: 462, endPoint y: 259, distance: 17.3
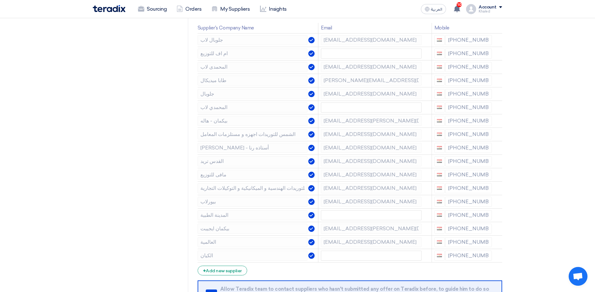
click at [462, 259] on div "[PHONE_NUMBER]" at bounding box center [463, 256] width 58 height 10
click at [463, 256] on div "[PHONE_NUMBER]" at bounding box center [463, 256] width 58 height 10
drag, startPoint x: 453, startPoint y: 256, endPoint x: 487, endPoint y: 260, distance: 34.1
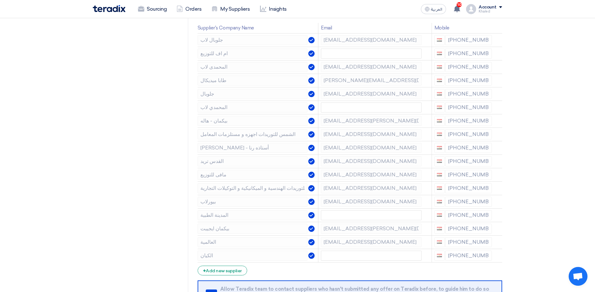
click at [487, 260] on div "[PHONE_NUMBER]" at bounding box center [463, 256] width 58 height 10
drag, startPoint x: 487, startPoint y: 260, endPoint x: 471, endPoint y: 256, distance: 16.5
drag, startPoint x: 466, startPoint y: 255, endPoint x: 486, endPoint y: 258, distance: 20.6
click at [486, 257] on div "[PHONE_NUMBER]" at bounding box center [463, 256] width 58 height 10
click at [466, 257] on div "[PHONE_NUMBER]" at bounding box center [463, 256] width 58 height 10
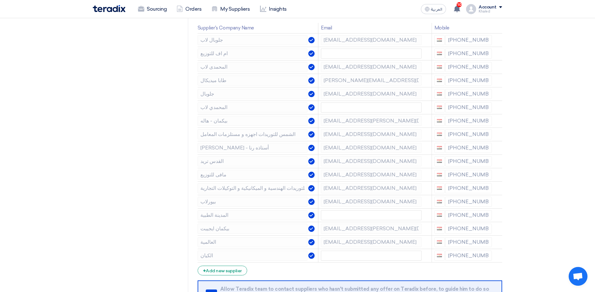
click at [466, 257] on div "[PHONE_NUMBER]" at bounding box center [463, 256] width 58 height 10
copy tr
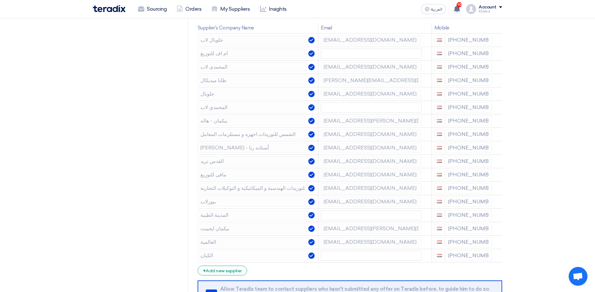
drag, startPoint x: 453, startPoint y: 255, endPoint x: 477, endPoint y: 257, distance: 24.6
click at [477, 257] on div "[PHONE_NUMBER]" at bounding box center [463, 256] width 58 height 10
drag, startPoint x: 477, startPoint y: 257, endPoint x: 473, endPoint y: 256, distance: 4.6
click at [473, 256] on div "[PHONE_NUMBER]" at bounding box center [463, 256] width 58 height 10
drag, startPoint x: 454, startPoint y: 256, endPoint x: 482, endPoint y: 257, distance: 28.6
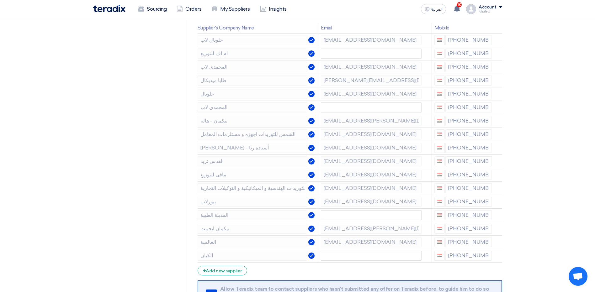
click at [482, 257] on div "[PHONE_NUMBER]" at bounding box center [463, 256] width 58 height 10
click at [463, 227] on div "[PHONE_NUMBER]" at bounding box center [463, 229] width 58 height 10
click at [464, 227] on div "[PHONE_NUMBER]" at bounding box center [463, 229] width 58 height 10
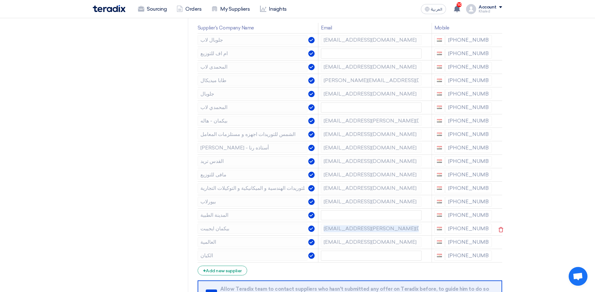
click at [464, 227] on div "[PHONE_NUMBER]" at bounding box center [463, 229] width 58 height 10
click at [463, 229] on div "[PHONE_NUMBER]" at bounding box center [463, 229] width 58 height 10
click at [464, 229] on div "[PHONE_NUMBER]" at bounding box center [463, 229] width 58 height 10
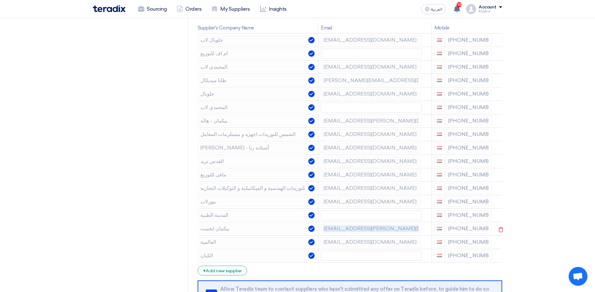
click at [464, 229] on div "[PHONE_NUMBER]" at bounding box center [463, 229] width 58 height 10
drag, startPoint x: 464, startPoint y: 229, endPoint x: 486, endPoint y: 235, distance: 22.5
click at [486, 235] on td "[PHONE_NUMBER]" at bounding box center [462, 228] width 63 height 13
click at [468, 257] on div "[PHONE_NUMBER]" at bounding box center [463, 256] width 58 height 10
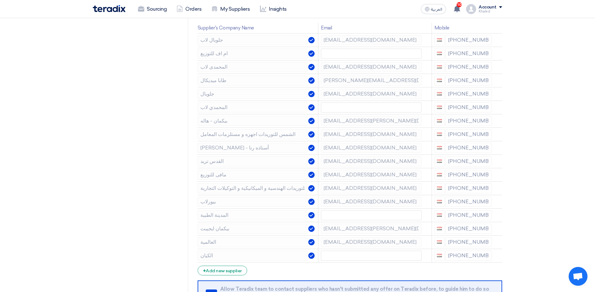
click at [468, 257] on div "[PHONE_NUMBER]" at bounding box center [463, 256] width 58 height 10
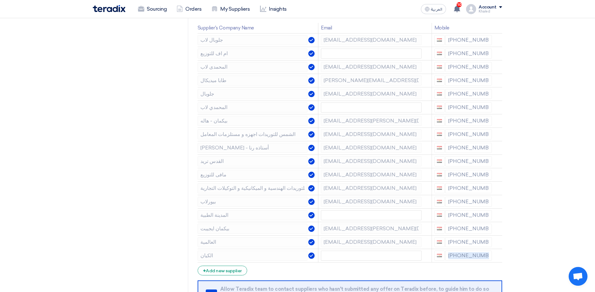
click at [468, 257] on div "[PHONE_NUMBER]" at bounding box center [463, 256] width 58 height 10
drag, startPoint x: 453, startPoint y: 256, endPoint x: 486, endPoint y: 257, distance: 32.3
click at [486, 257] on div "[PHONE_NUMBER]" at bounding box center [463, 256] width 58 height 10
drag, startPoint x: 454, startPoint y: 229, endPoint x: 481, endPoint y: 229, distance: 26.3
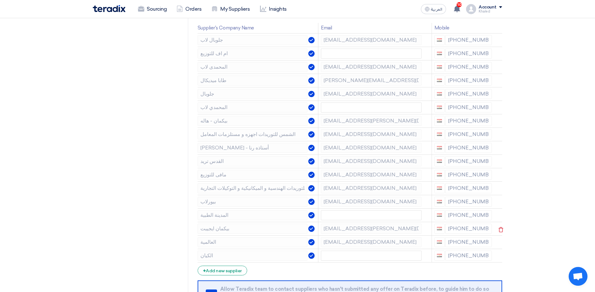
click at [481, 229] on div "[PHONE_NUMBER]" at bounding box center [463, 229] width 58 height 10
drag, startPoint x: 453, startPoint y: 217, endPoint x: 481, endPoint y: 219, distance: 28.0
click at [481, 219] on div "[PHONE_NUMBER]" at bounding box center [463, 215] width 58 height 10
drag, startPoint x: 454, startPoint y: 204, endPoint x: 471, endPoint y: 204, distance: 16.9
click at [471, 204] on div "[PHONE_NUMBER]" at bounding box center [463, 202] width 58 height 10
